Goal: Task Accomplishment & Management: Manage account settings

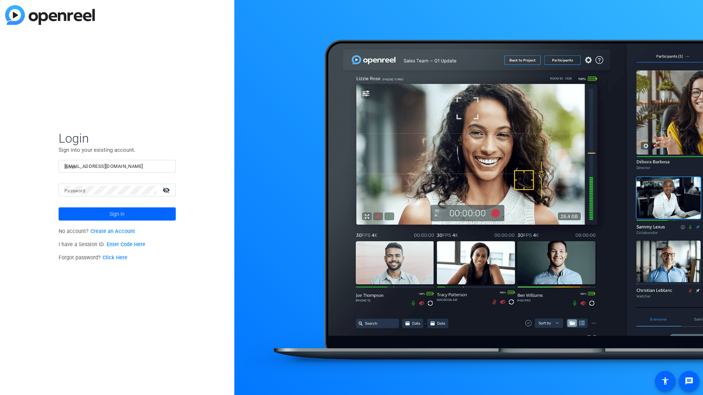
type input "tfreeman+27@openreel.com"
click at [117, 214] on span "Sign in" at bounding box center [116, 214] width 15 height 18
type input "1d3d2d231d2dd4"
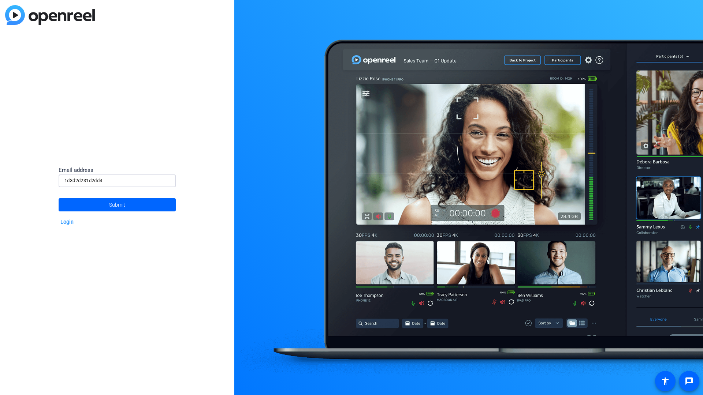
type input "1d3d2d231d2dd4"
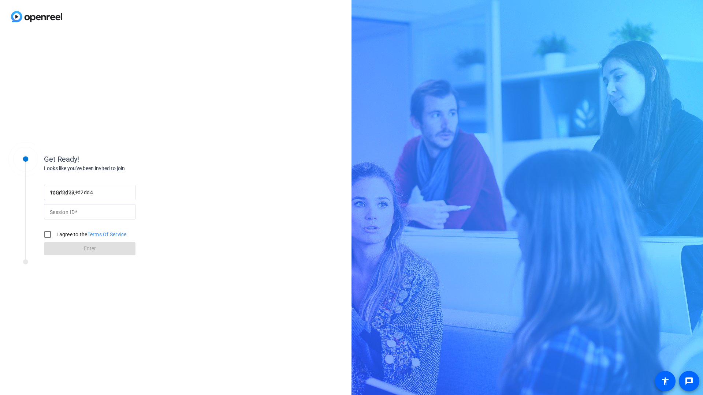
type input "1d3d2d231d2dd4"
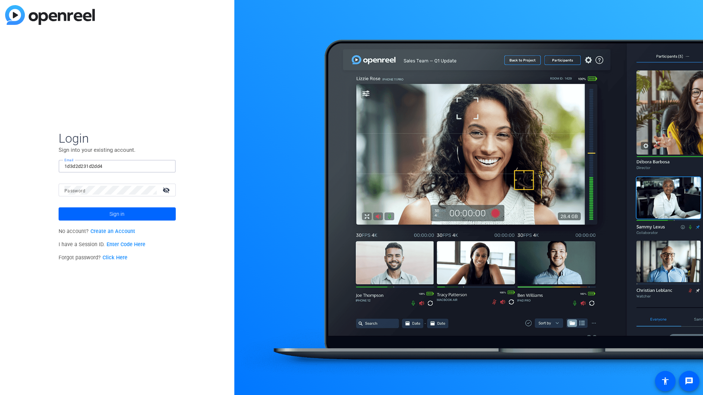
type input "1d3d2d231d2dd4"
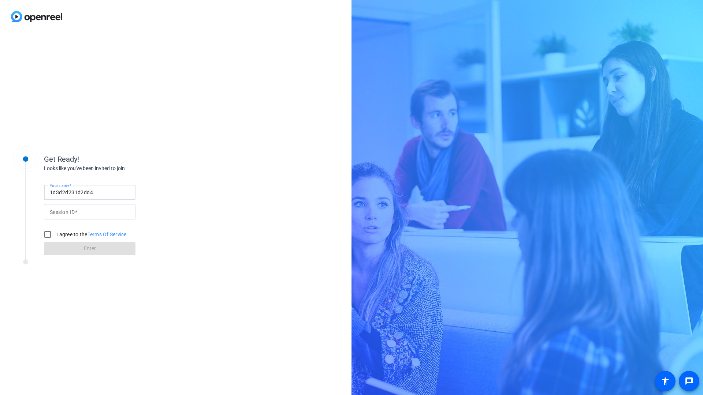
type input "1d3d2d231d2dd4"
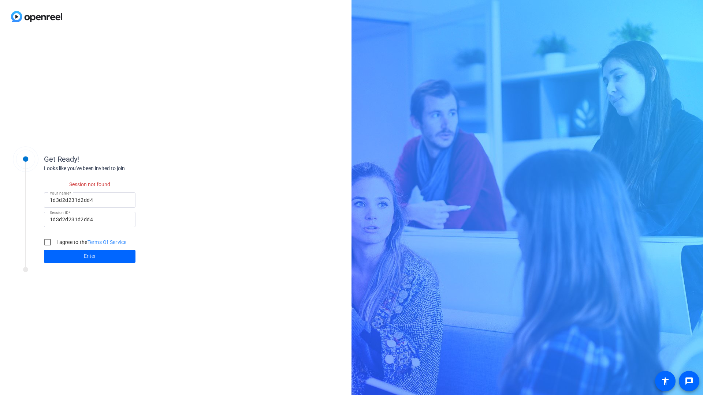
checkbox input "false"
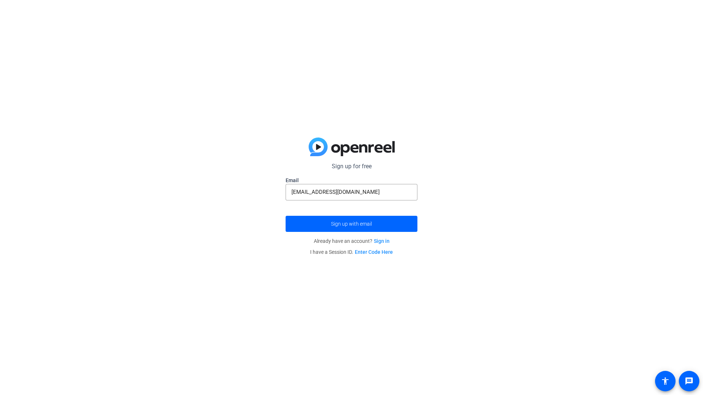
type input "[EMAIL_ADDRESS][DOMAIN_NAME]"
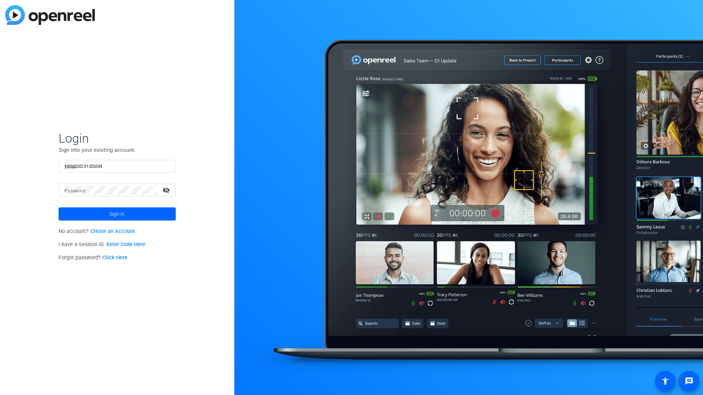
type input "1d3d2d231d2dd4"
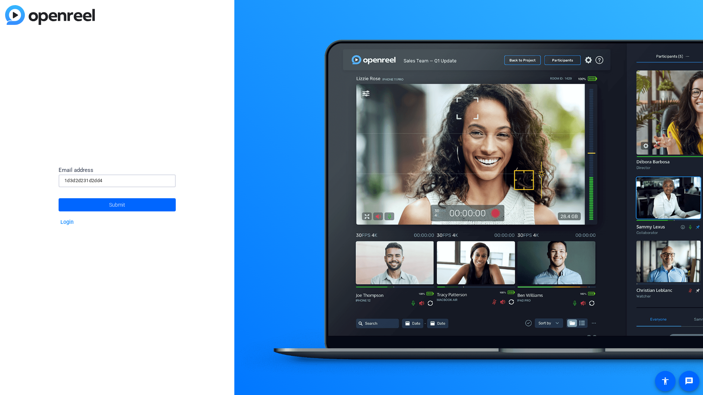
type input "1d3d2d231d2dd4"
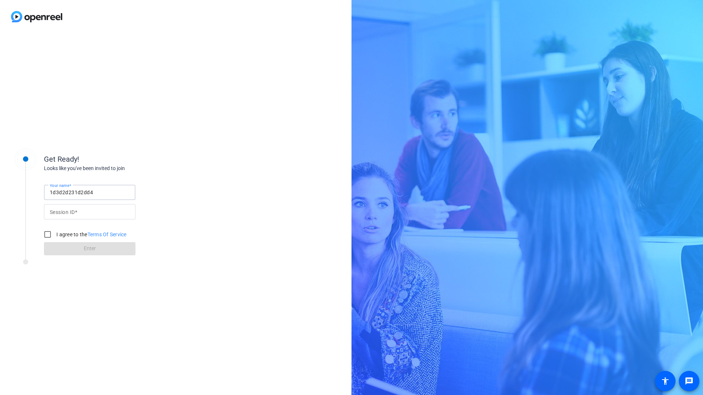
type input "1d3d2d231d2dd4"
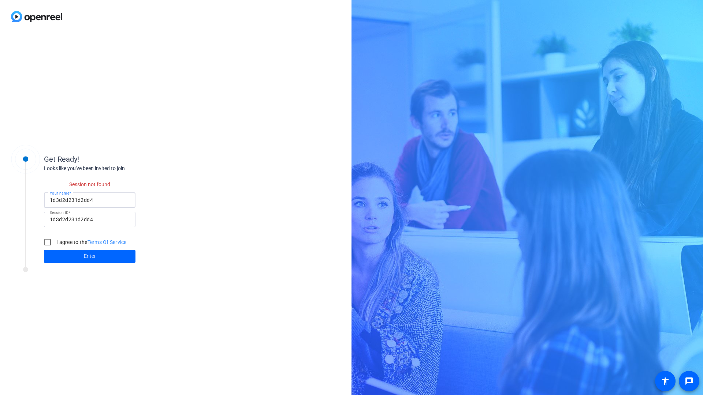
checkbox input "false"
type input "1d3d2d231d2dd4"
checkbox input "false"
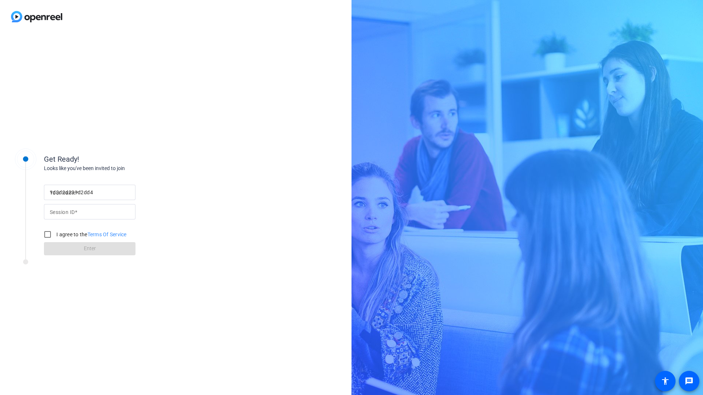
type input "1d3d2d231d2dd4"
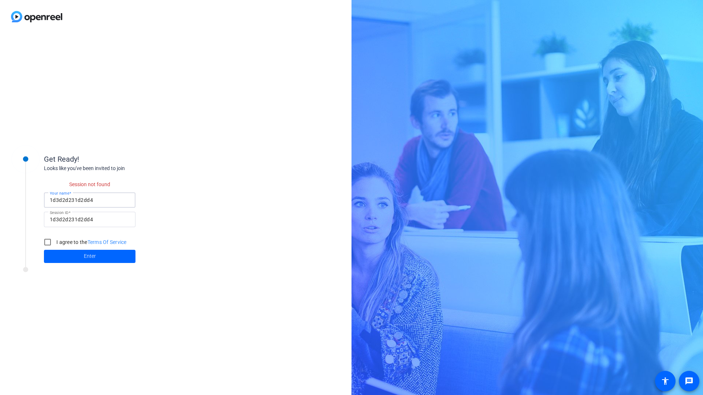
checkbox input "false"
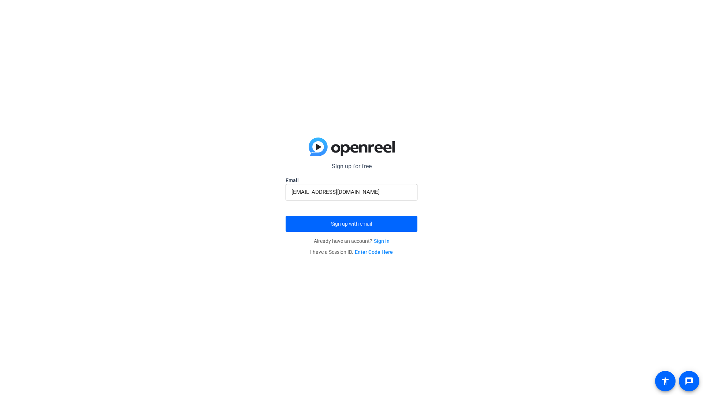
type input "example_email@example.com"
